Goal: Go to known website: Go to known website

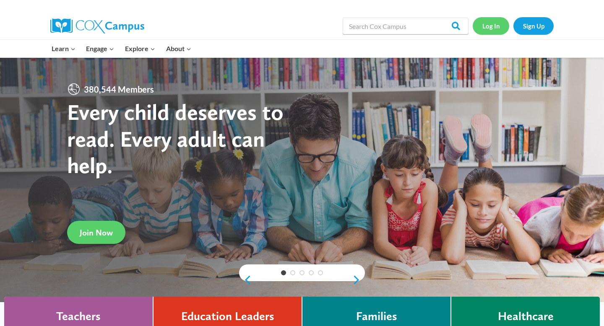
click at [493, 24] on link "Log In" at bounding box center [491, 25] width 37 height 17
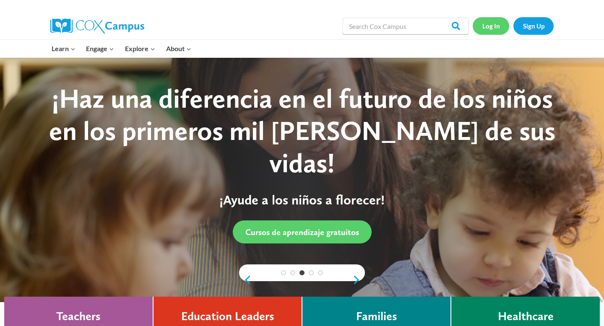
click at [495, 27] on link "Log In" at bounding box center [491, 25] width 37 height 17
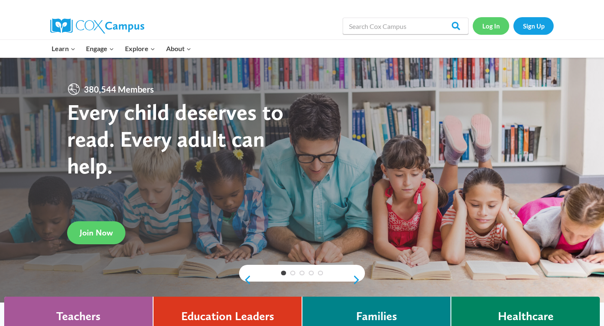
click at [492, 23] on link "Log In" at bounding box center [491, 25] width 37 height 17
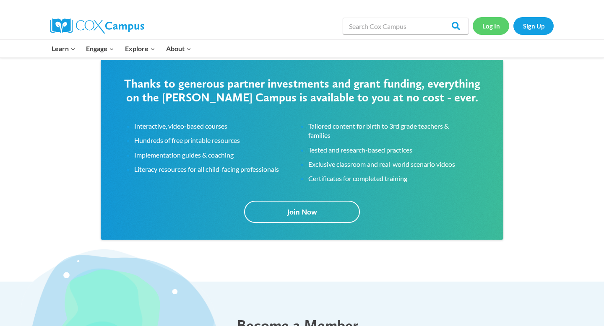
scroll to position [1320, 0]
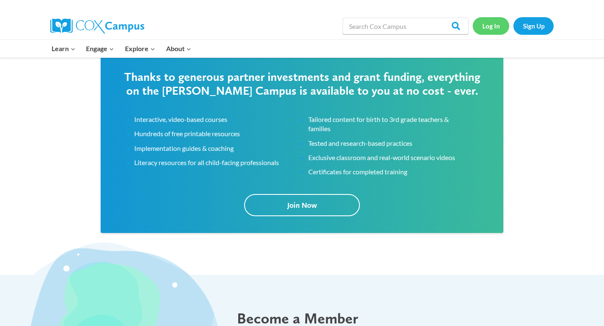
click at [500, 24] on link "Log In" at bounding box center [491, 25] width 37 height 17
